Goal: Task Accomplishment & Management: Complete application form

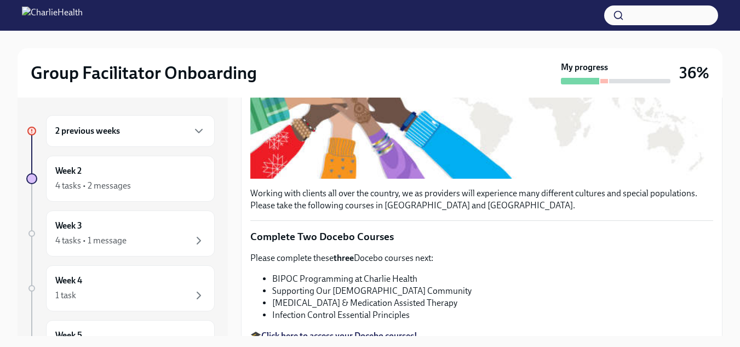
click at [100, 135] on h6 "2 previous weeks" at bounding box center [87, 131] width 65 height 12
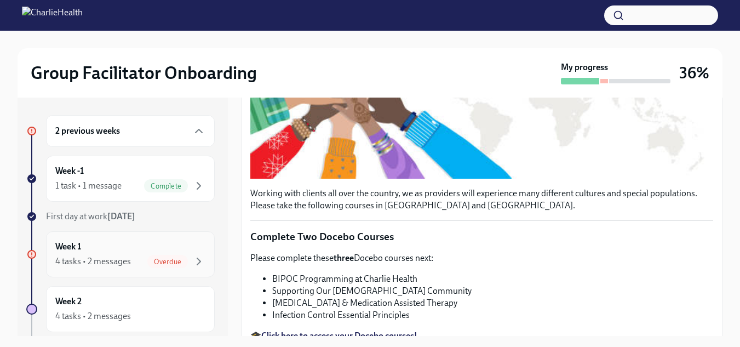
scroll to position [55, 0]
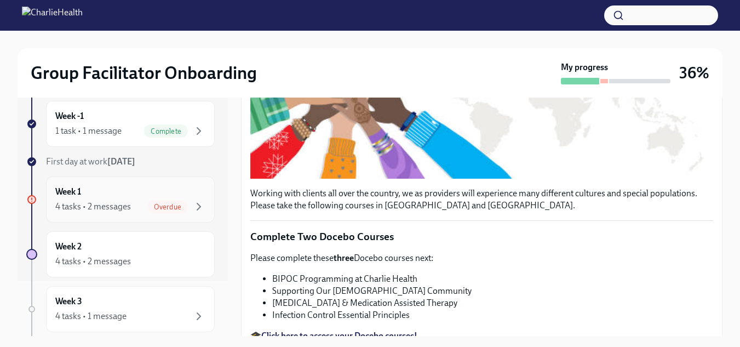
click at [95, 213] on div "Week 1 4 tasks • 2 messages Overdue" at bounding box center [130, 199] width 169 height 46
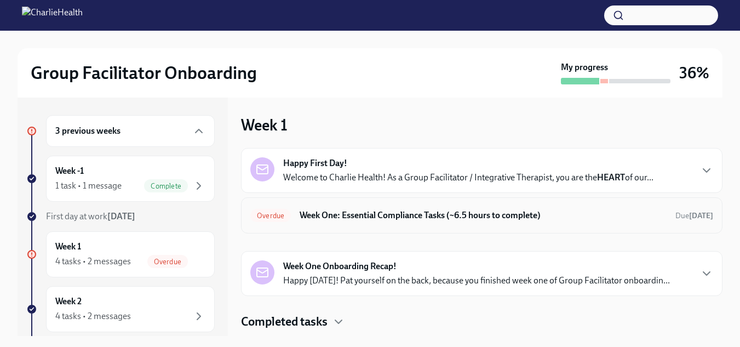
click at [477, 219] on h6 "Week One: Essential Compliance Tasks (~6.5 hours to complete)" at bounding box center [482, 215] width 367 height 12
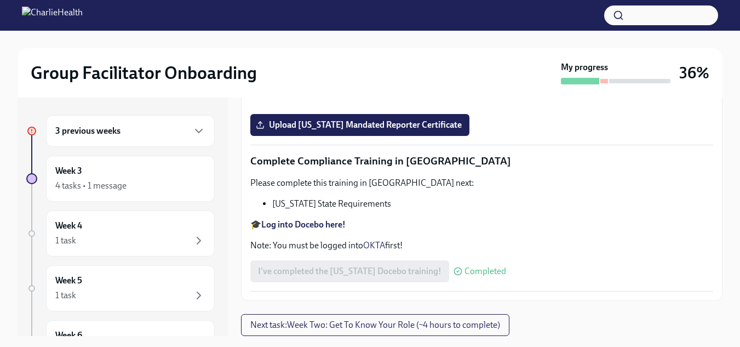
scroll to position [2439, 0]
click at [411, 130] on span "Upload [US_STATE] Mandated Reporter Certificate" at bounding box center [360, 124] width 204 height 11
click at [0, 0] on input "Upload [US_STATE] Mandated Reporter Certificate" at bounding box center [0, 0] width 0 height 0
click at [319, 229] on strong "Log into Docebo here!" at bounding box center [303, 224] width 84 height 10
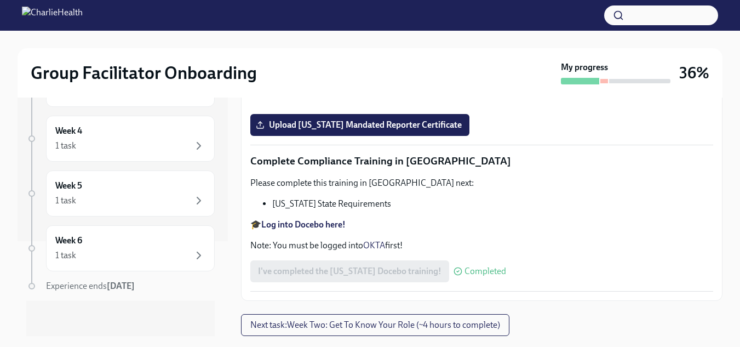
scroll to position [1892, 0]
drag, startPoint x: 402, startPoint y: 303, endPoint x: 589, endPoint y: 302, distance: 187.3
click at [589, 51] on p "Please complete the Relias course titled "Mandatory [MEDICAL_DATA] Reporting in…" at bounding box center [481, 39] width 463 height 24
copy p "Mandatory [MEDICAL_DATA] Reporting in [US_STATE]"
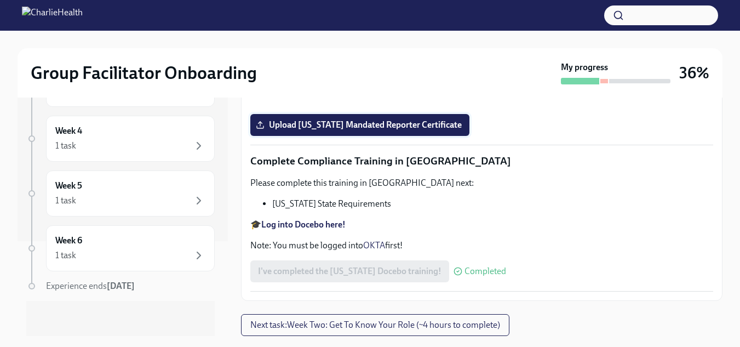
click at [437, 130] on span "Upload [US_STATE] Mandated Reporter Certificate" at bounding box center [360, 124] width 204 height 11
click at [0, 0] on input "Upload [US_STATE] Mandated Reporter Certificate" at bounding box center [0, 0] width 0 height 0
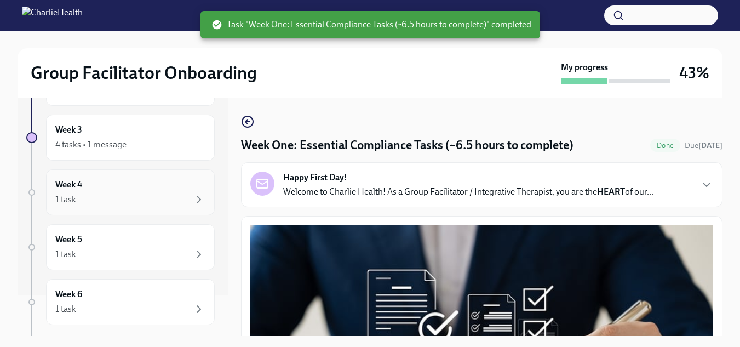
scroll to position [0, 0]
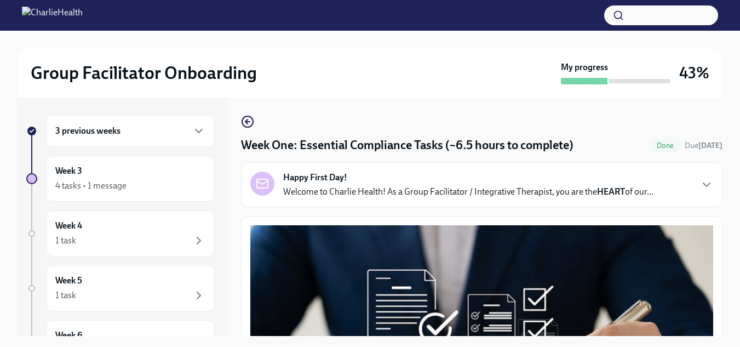
click at [108, 135] on h6 "3 previous weeks" at bounding box center [87, 131] width 65 height 12
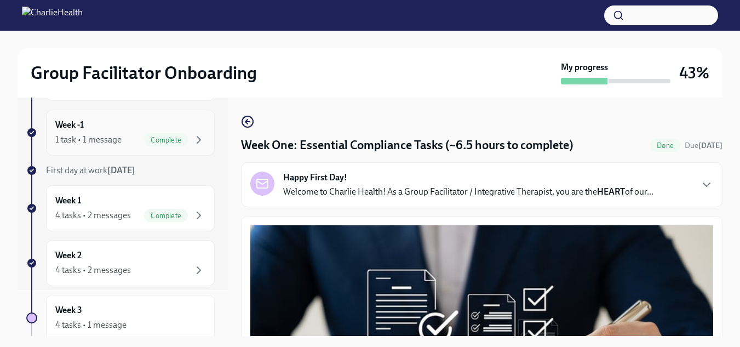
scroll to position [110, 0]
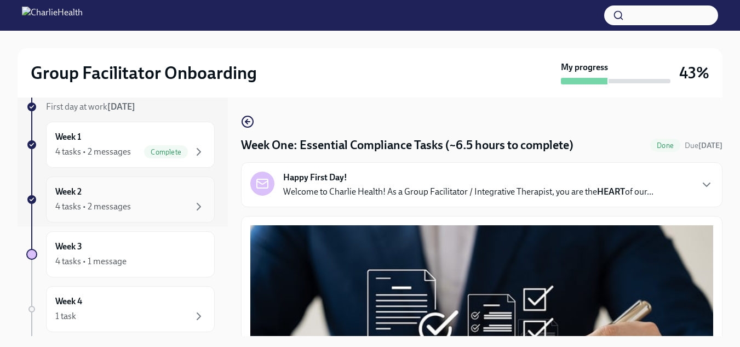
click at [140, 203] on div "4 tasks • 2 messages" at bounding box center [130, 206] width 150 height 13
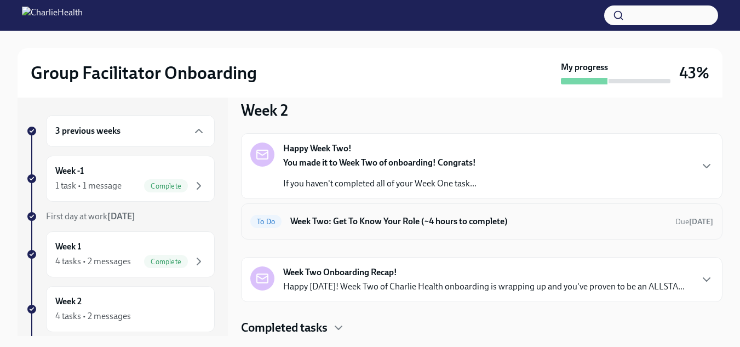
click at [469, 219] on h6 "Week Two: Get To Know Your Role (~4 hours to complete)" at bounding box center [478, 221] width 376 height 12
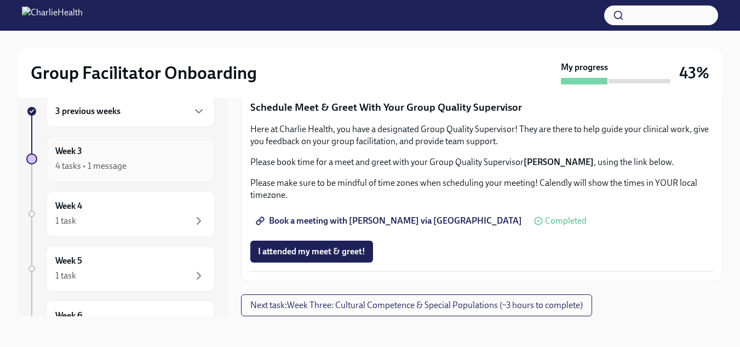
click at [82, 166] on div "4 tasks • 1 message" at bounding box center [90, 166] width 71 height 12
